Goal: Navigation & Orientation: Locate item on page

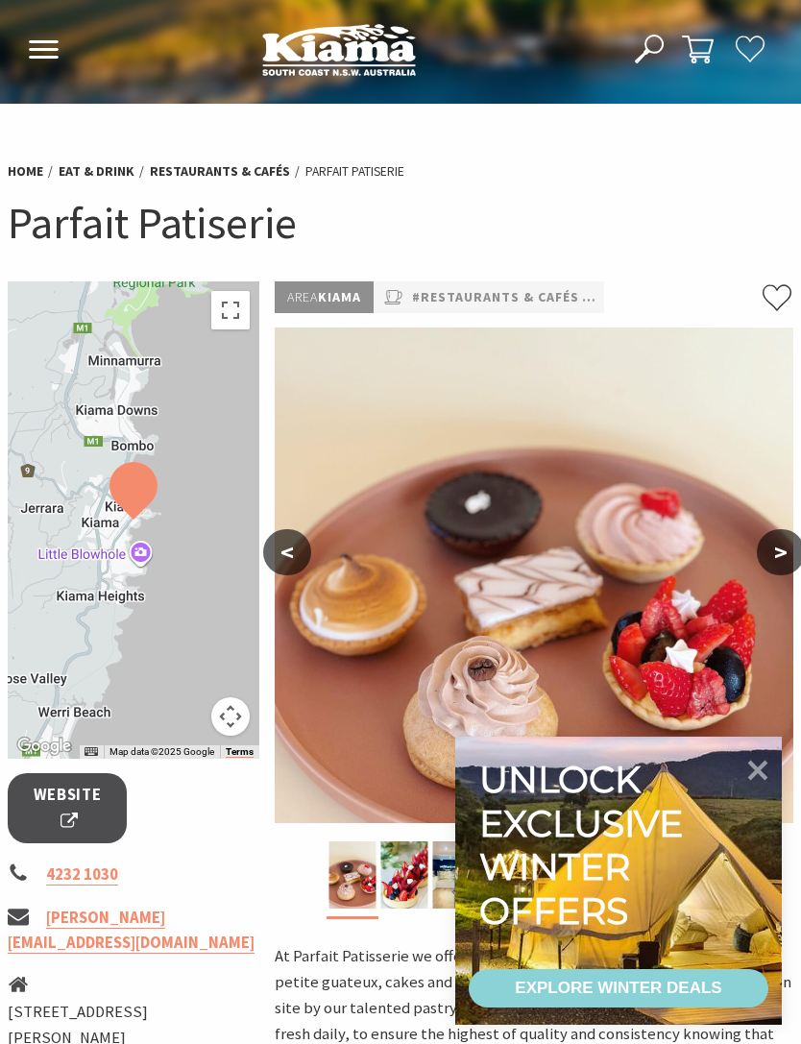
click at [766, 774] on icon at bounding box center [757, 770] width 40 height 40
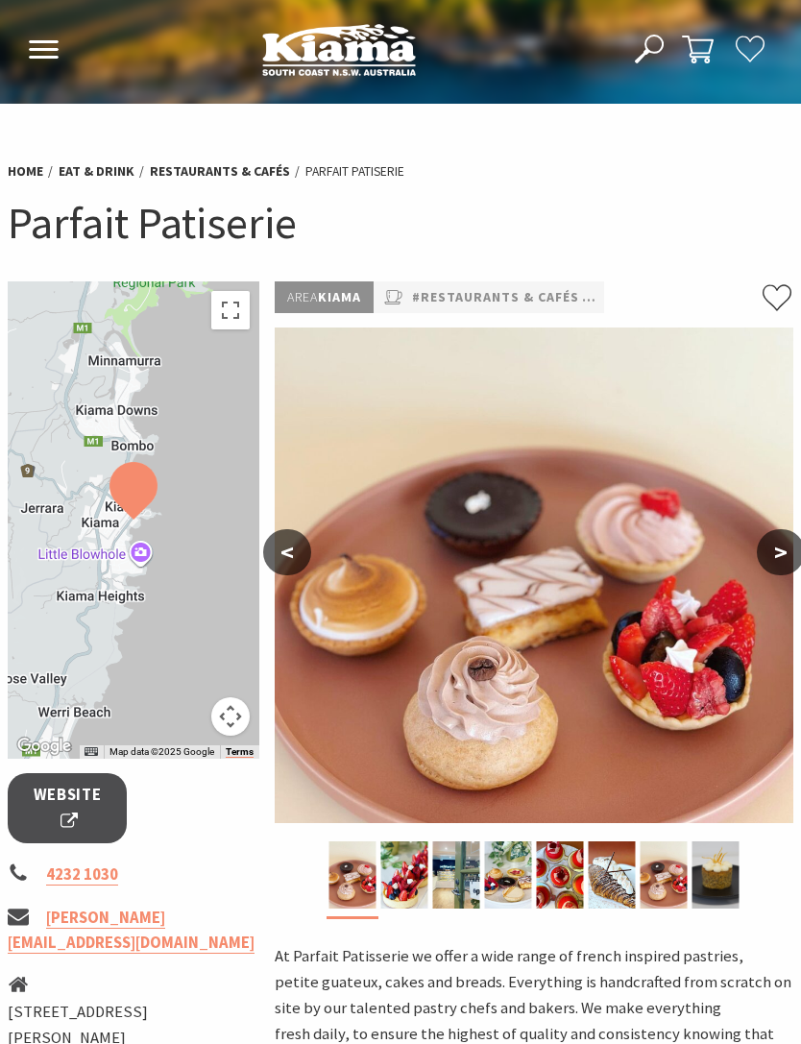
click at [778, 560] on button ">" at bounding box center [781, 552] width 48 height 46
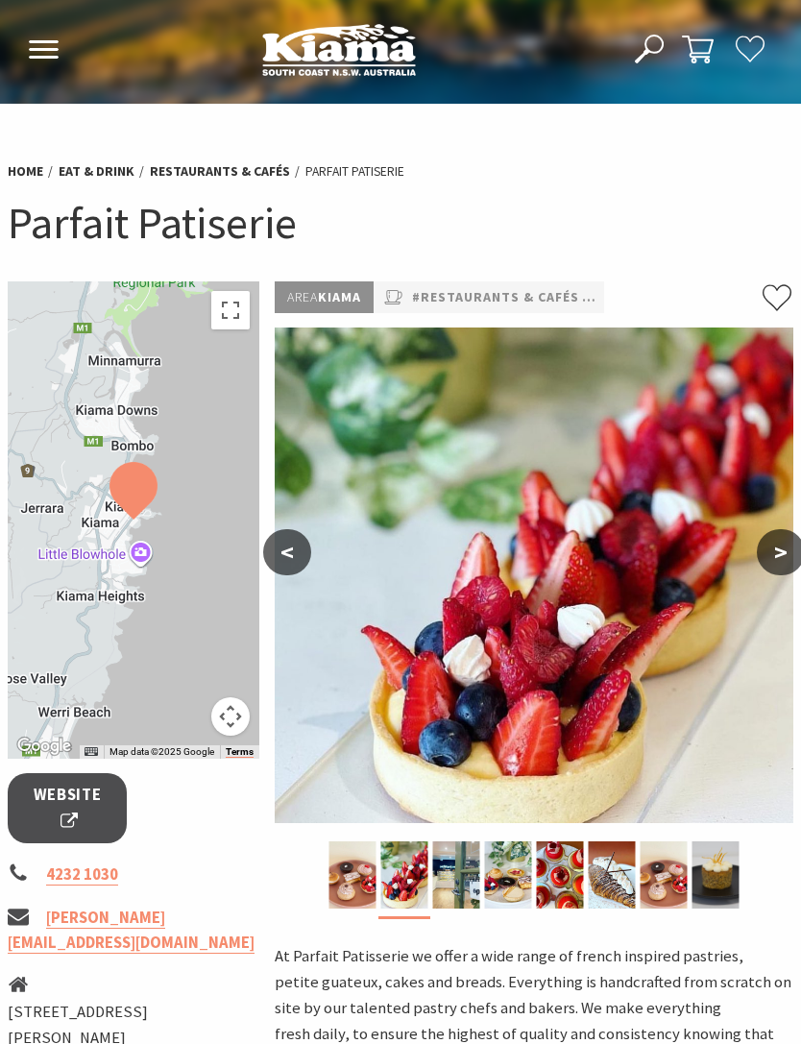
click at [782, 552] on button ">" at bounding box center [781, 552] width 48 height 46
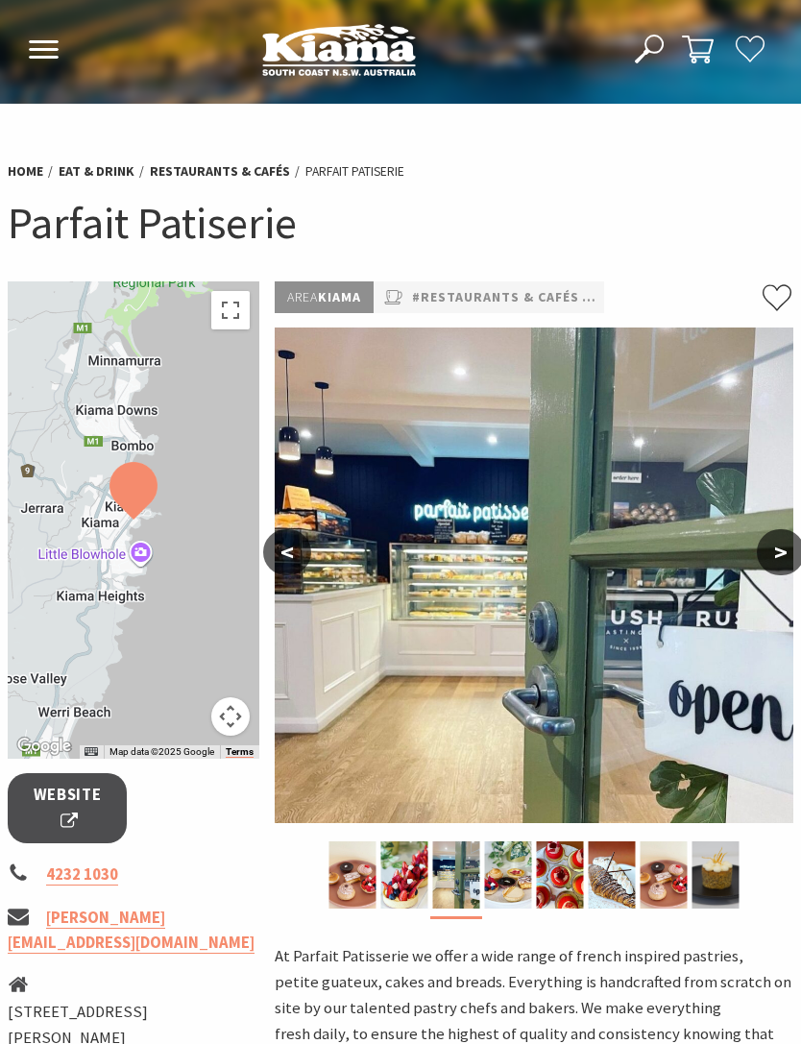
click at [786, 554] on button ">" at bounding box center [781, 552] width 48 height 46
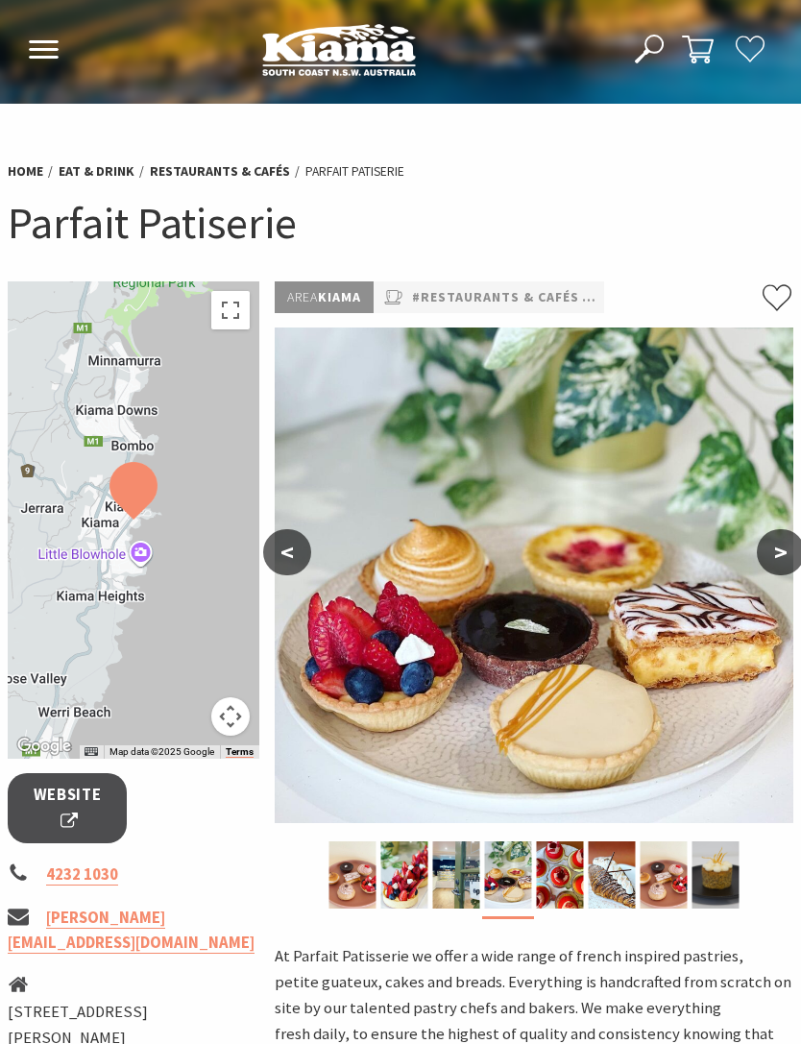
click at [791, 548] on button ">" at bounding box center [781, 552] width 48 height 46
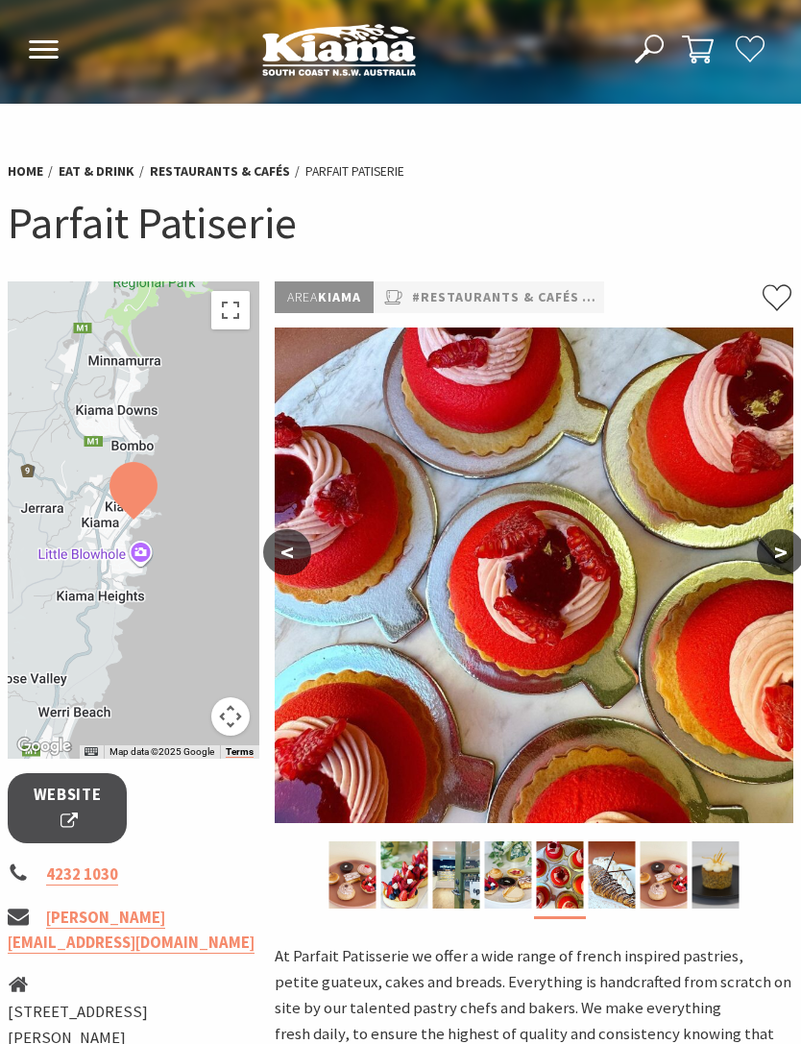
click at [796, 541] on button ">" at bounding box center [781, 552] width 48 height 46
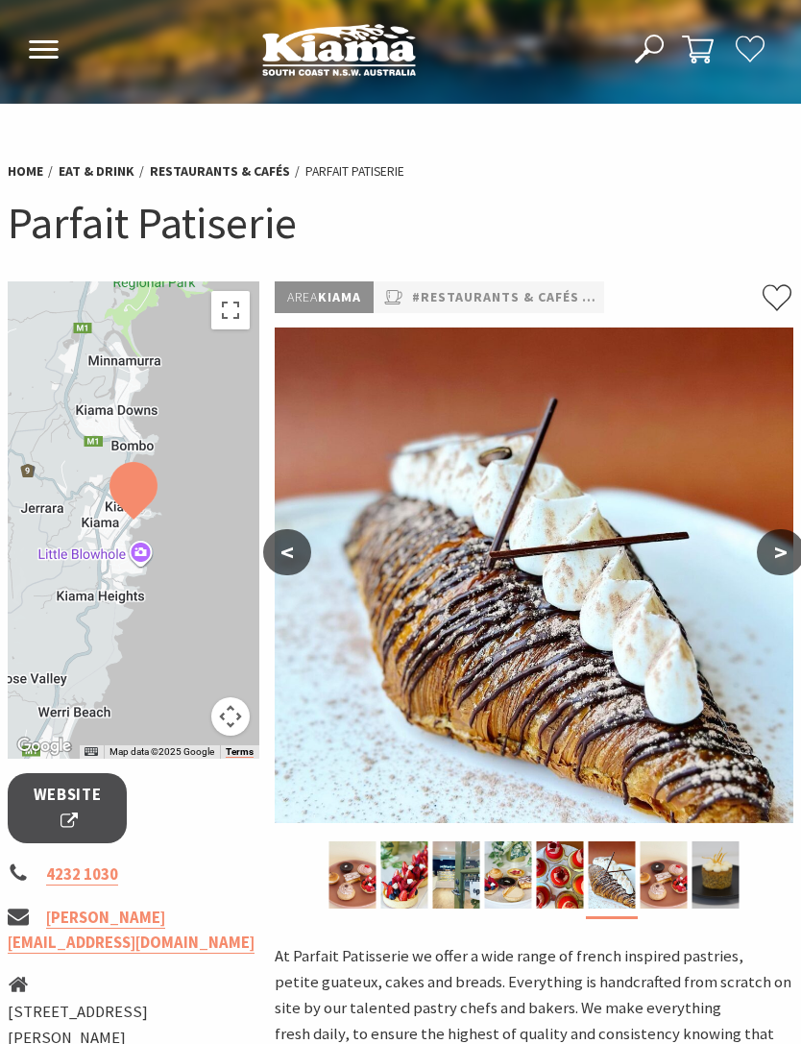
click at [793, 546] on button ">" at bounding box center [781, 552] width 48 height 46
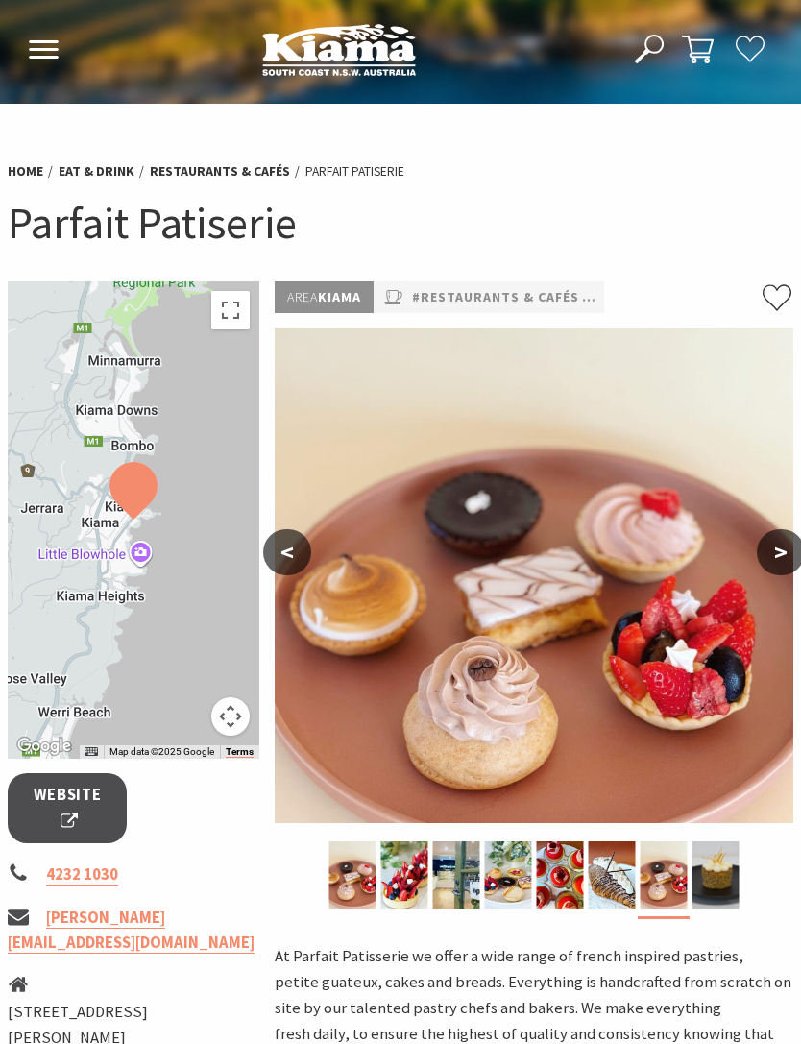
click at [790, 552] on button ">" at bounding box center [781, 552] width 48 height 46
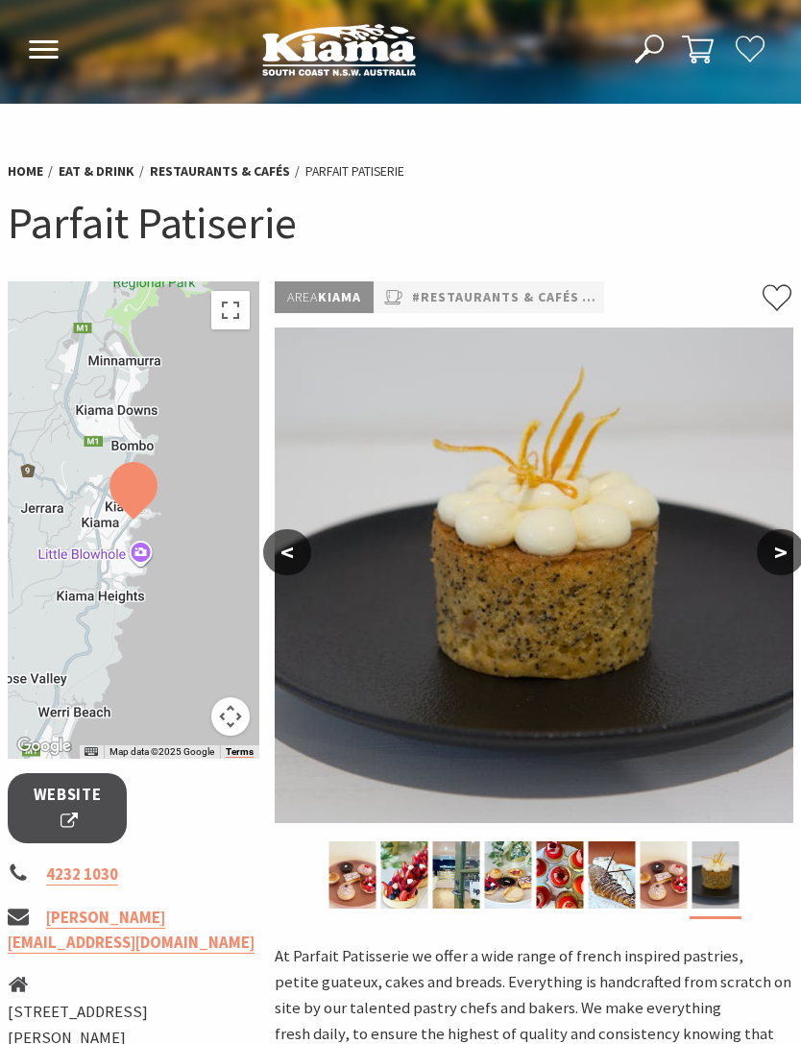
click at [285, 559] on button "<" at bounding box center [287, 552] width 48 height 46
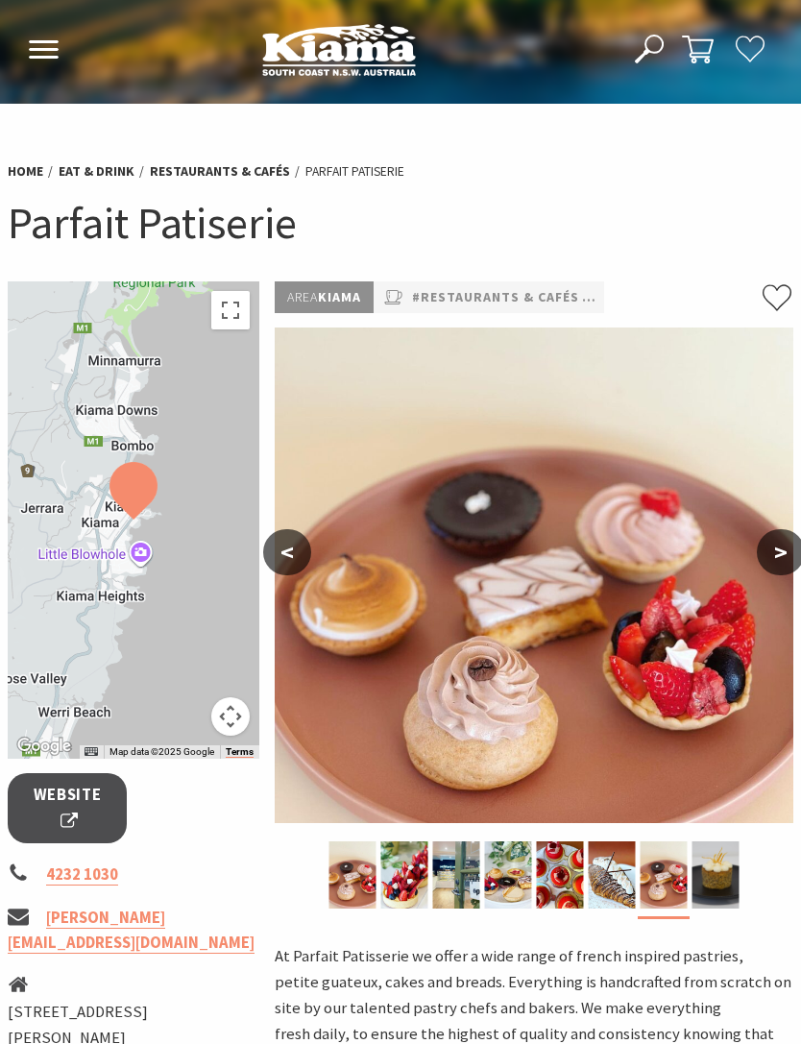
click at [789, 558] on button ">" at bounding box center [781, 552] width 48 height 46
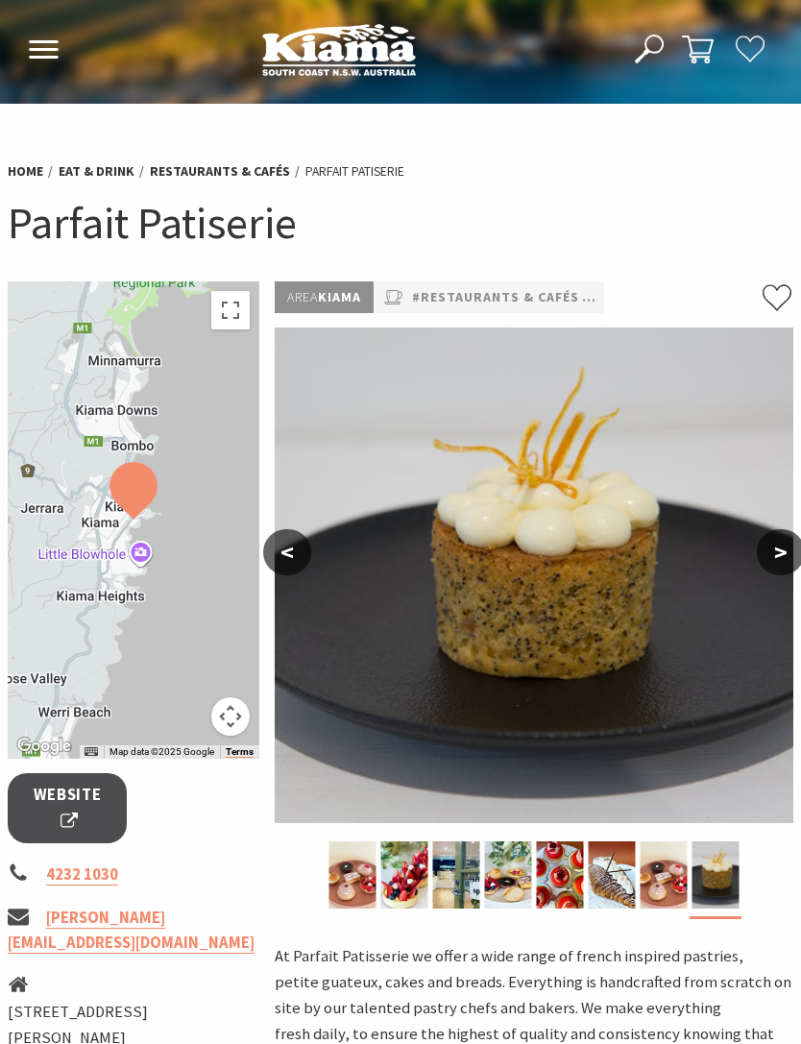
click at [782, 556] on button ">" at bounding box center [781, 552] width 48 height 46
click at [789, 570] on button ">" at bounding box center [781, 552] width 48 height 46
